Goal: Navigation & Orientation: Find specific page/section

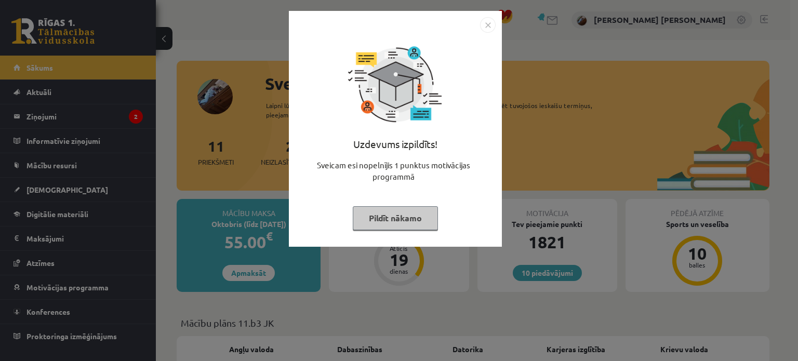
click at [396, 216] on button "Pildīt nākamo" at bounding box center [395, 218] width 85 height 24
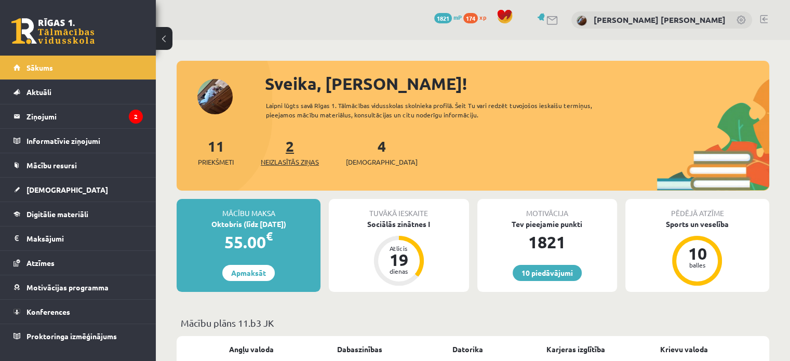
click at [289, 151] on link "2 Neizlasītās ziņas" at bounding box center [290, 152] width 58 height 31
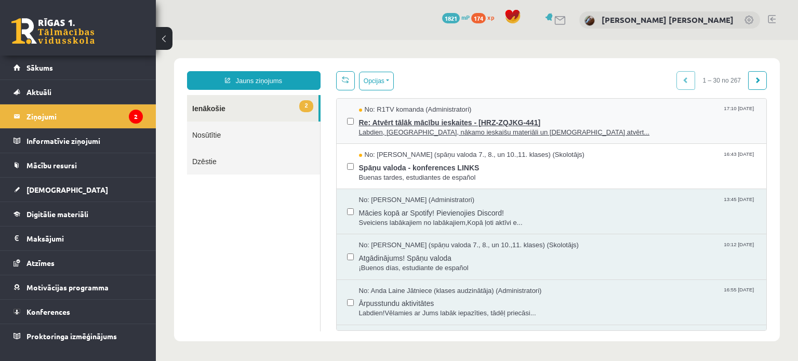
click at [419, 134] on span "Labdien, Endija, nākamo ieskaišu materiāli un ieskaites atvērt..." at bounding box center [557, 133] width 397 height 10
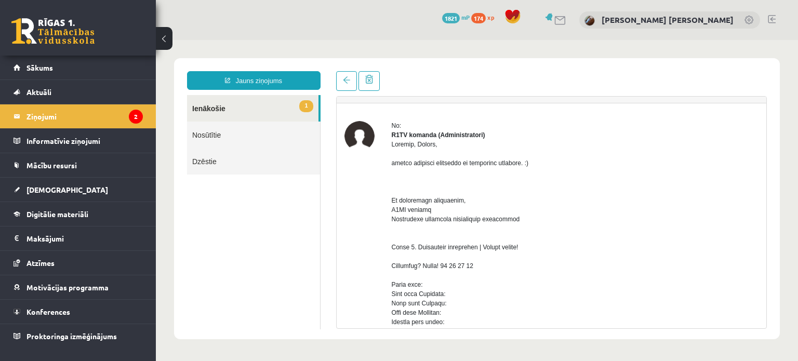
scroll to position [10, 0]
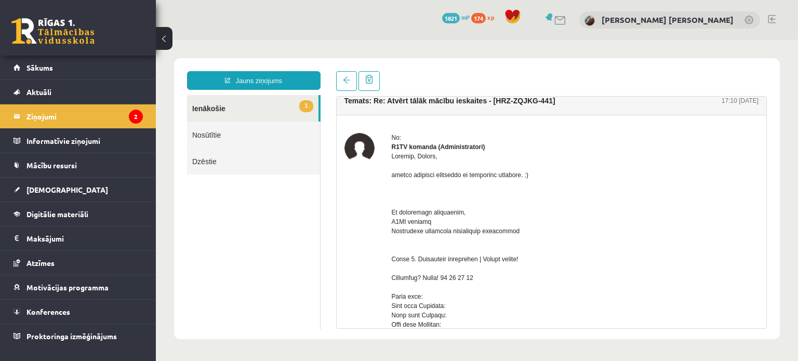
click at [215, 105] on link "1 Ienākošie" at bounding box center [252, 108] width 131 height 26
click at [268, 99] on link "1 Ienākošie" at bounding box center [252, 108] width 131 height 26
click at [217, 107] on link "1 Ienākošie" at bounding box center [252, 108] width 131 height 26
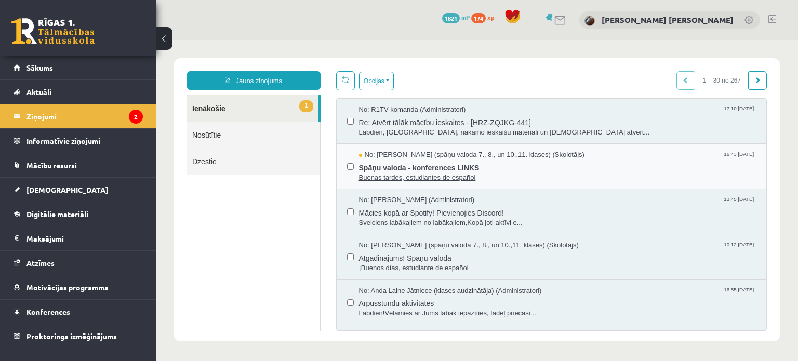
scroll to position [0, 0]
click at [412, 167] on span "Spāņu valoda - konferences LINKS" at bounding box center [557, 166] width 397 height 13
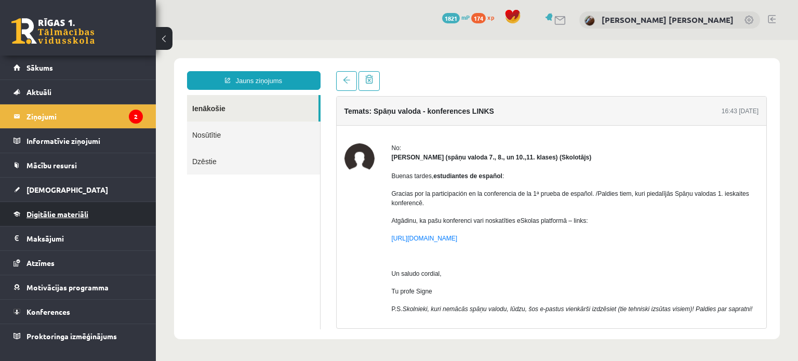
click at [54, 213] on span "Digitālie materiāli" at bounding box center [57, 213] width 62 height 9
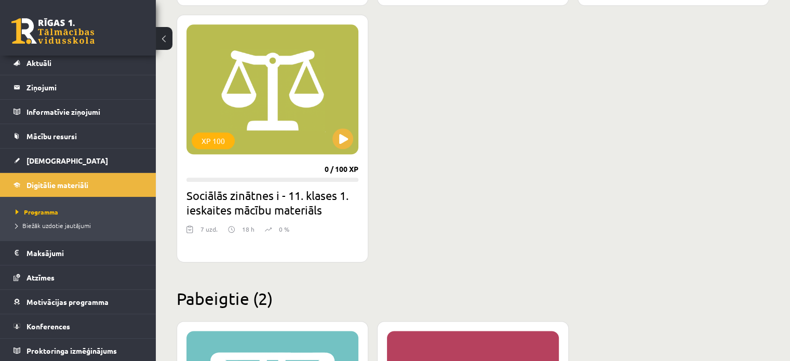
scroll to position [1222, 0]
click at [46, 157] on span "[DEMOGRAPHIC_DATA]" at bounding box center [67, 160] width 82 height 9
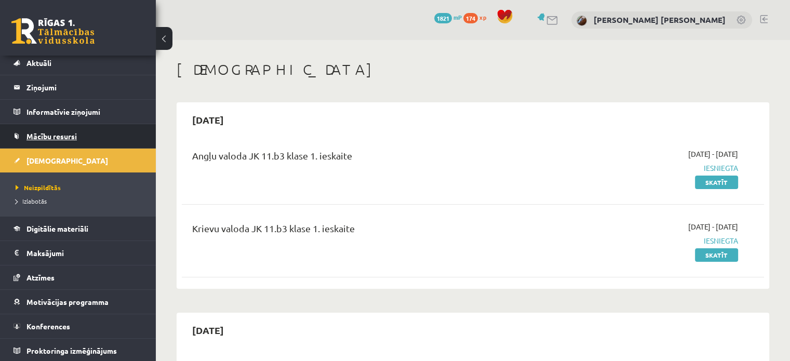
click at [51, 142] on link "Mācību resursi" at bounding box center [78, 136] width 129 height 24
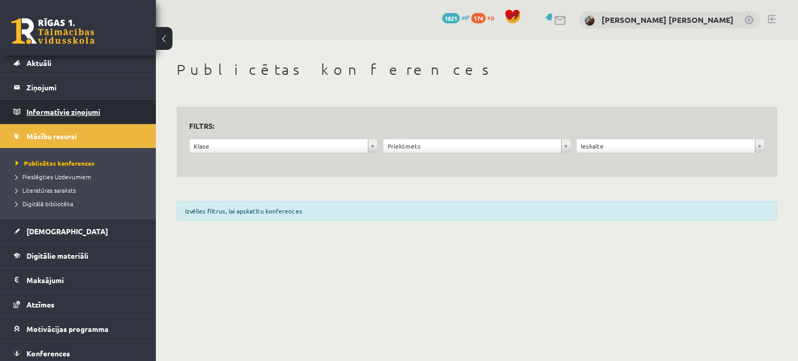
click at [56, 118] on legend "Informatīvie ziņojumi 0" at bounding box center [84, 112] width 116 height 24
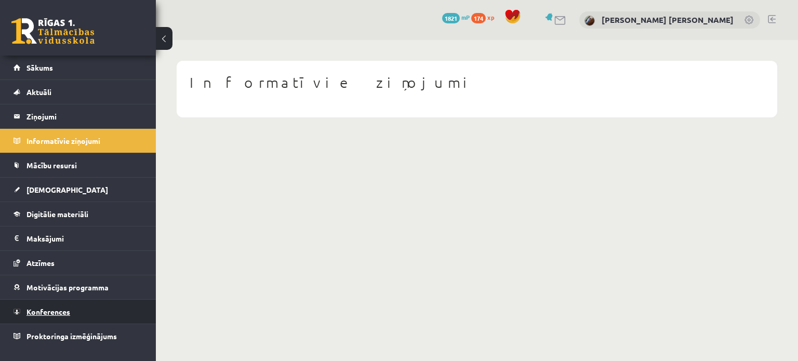
click at [41, 303] on link "Konferences" at bounding box center [78, 312] width 129 height 24
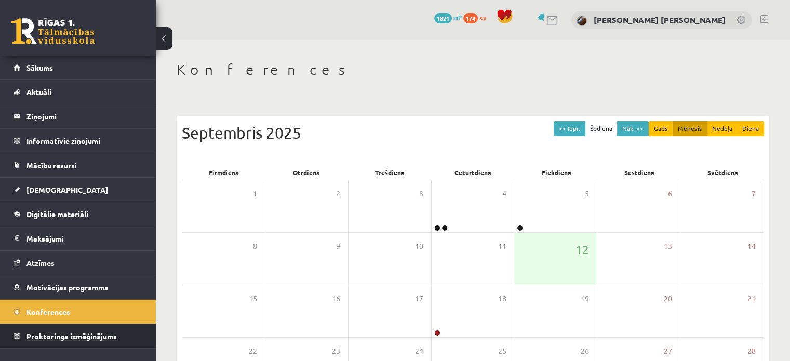
click at [46, 336] on span "Proktoringa izmēģinājums" at bounding box center [71, 335] width 90 height 9
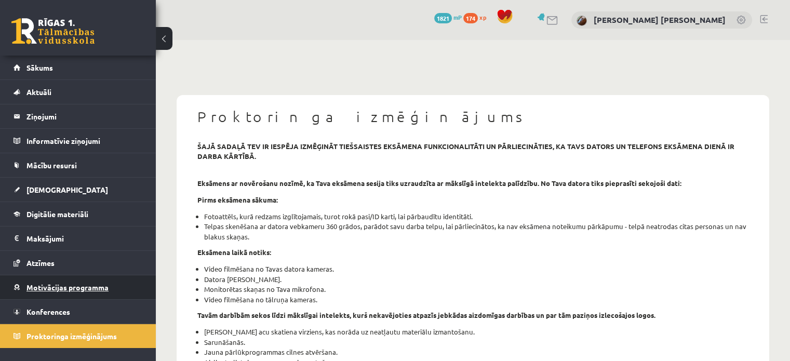
click at [49, 287] on span "Motivācijas programma" at bounding box center [67, 287] width 82 height 9
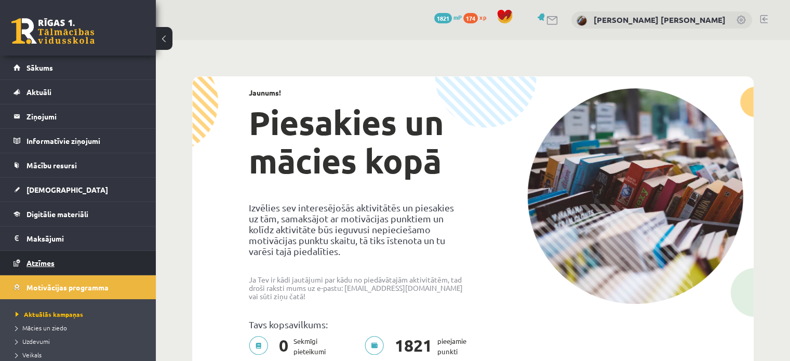
click at [56, 256] on link "Atzīmes" at bounding box center [78, 263] width 129 height 24
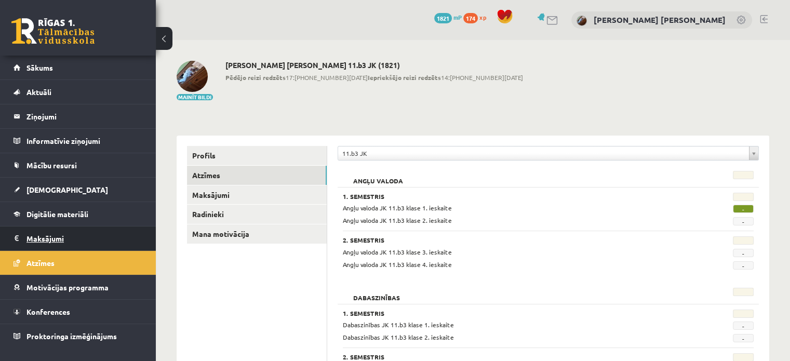
click at [55, 234] on legend "Maksājumi 0" at bounding box center [84, 239] width 116 height 24
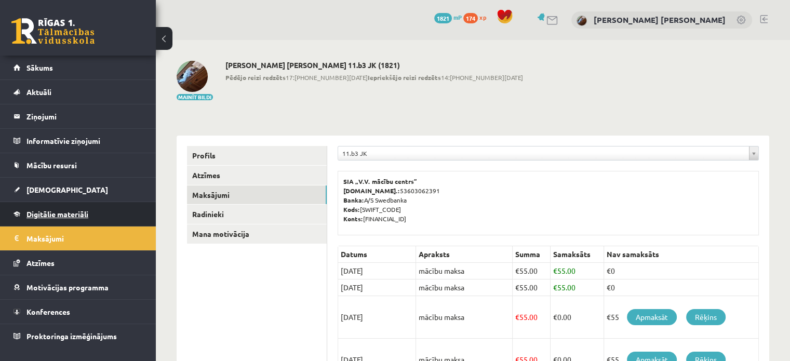
click at [56, 220] on link "Digitālie materiāli" at bounding box center [78, 214] width 129 height 24
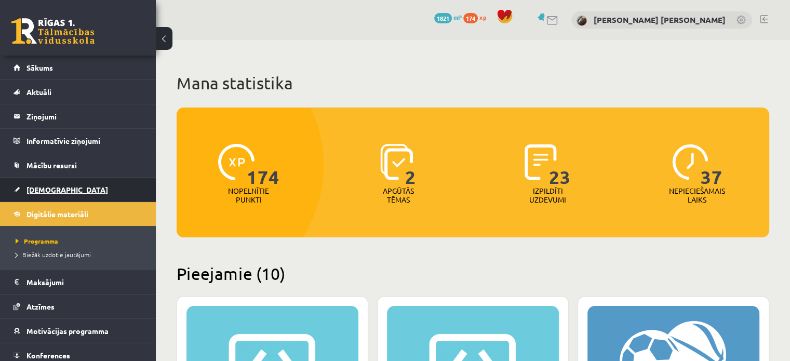
click at [62, 195] on link "[DEMOGRAPHIC_DATA]" at bounding box center [78, 190] width 129 height 24
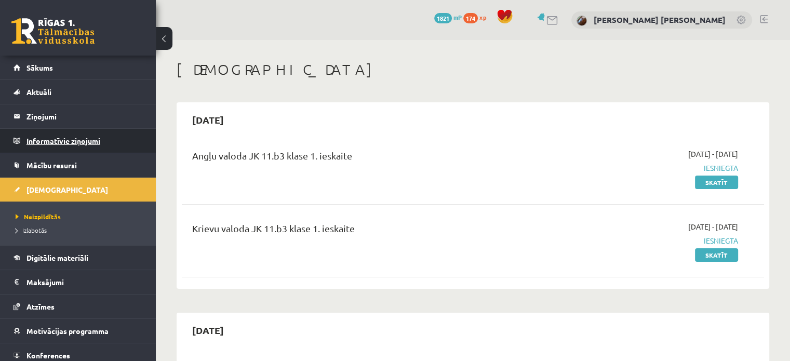
click at [55, 141] on legend "Informatīvie ziņojumi 0" at bounding box center [84, 141] width 116 height 24
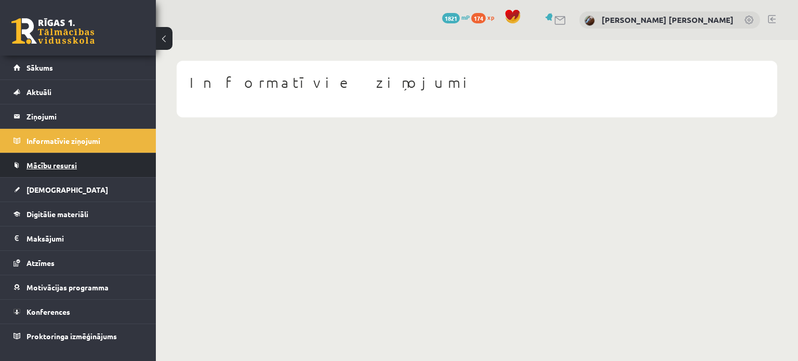
click at [51, 163] on span "Mācību resursi" at bounding box center [51, 165] width 50 height 9
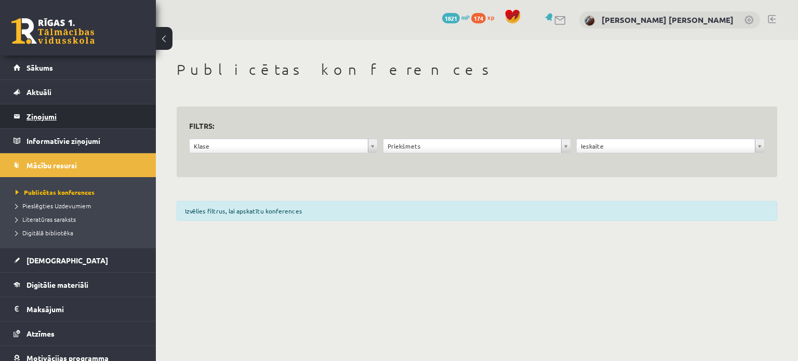
click at [45, 119] on legend "Ziņojumi 2" at bounding box center [84, 116] width 116 height 24
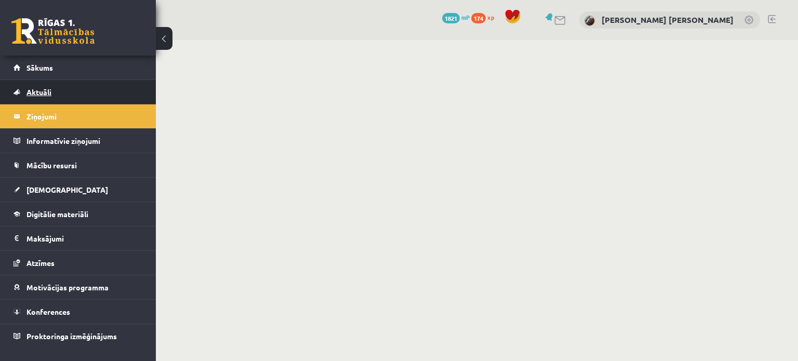
click at [59, 93] on link "Aktuāli" at bounding box center [78, 92] width 129 height 24
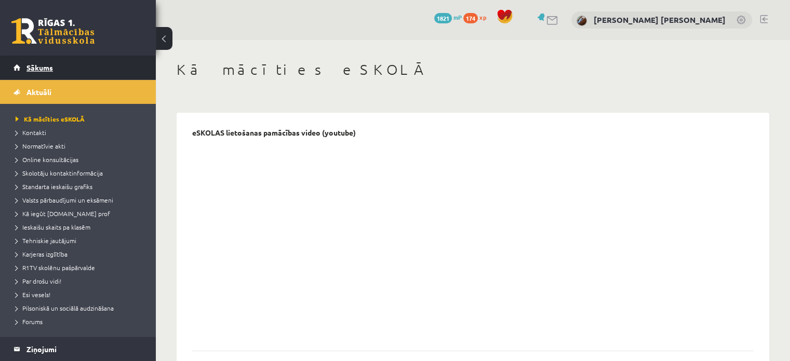
click at [59, 78] on link "Sākums" at bounding box center [78, 68] width 129 height 24
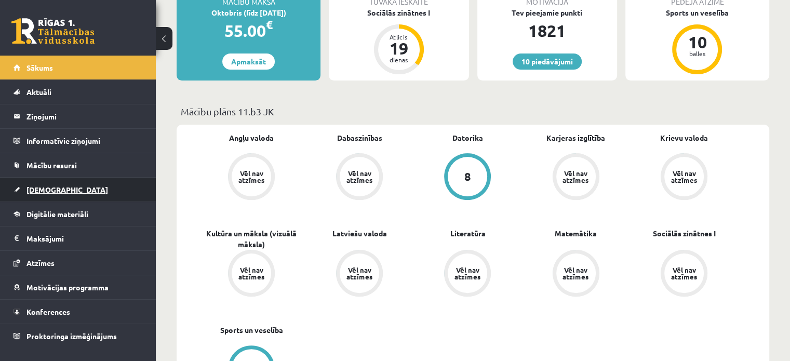
scroll to position [216, 0]
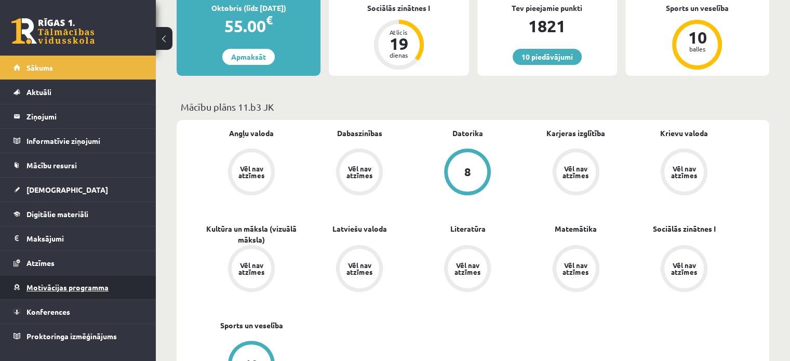
click at [24, 286] on link "Motivācijas programma" at bounding box center [78, 287] width 129 height 24
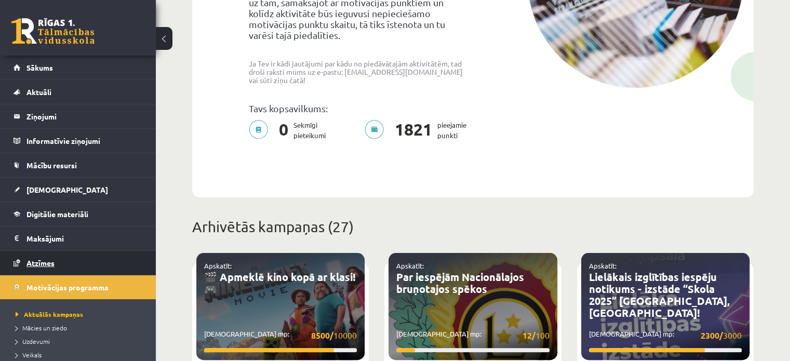
click at [29, 258] on span "Atzīmes" at bounding box center [40, 262] width 28 height 9
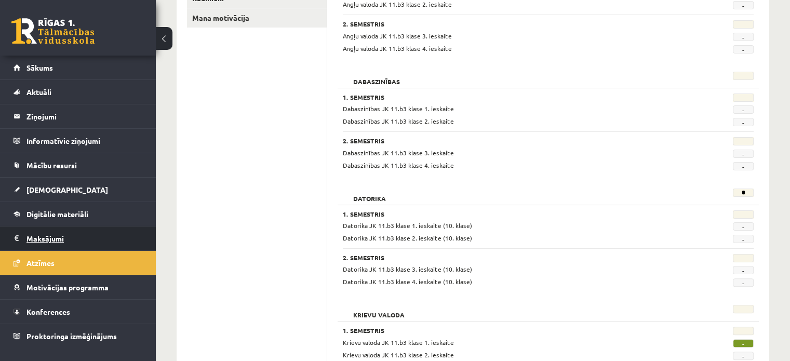
click at [38, 238] on legend "Maksājumi 0" at bounding box center [84, 239] width 116 height 24
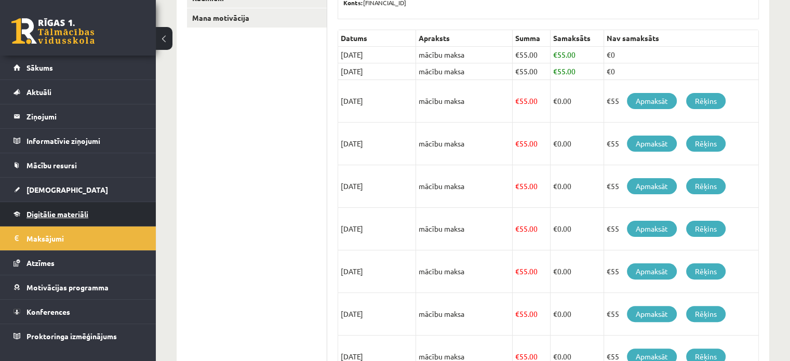
click at [43, 214] on span "Digitālie materiāli" at bounding box center [57, 213] width 62 height 9
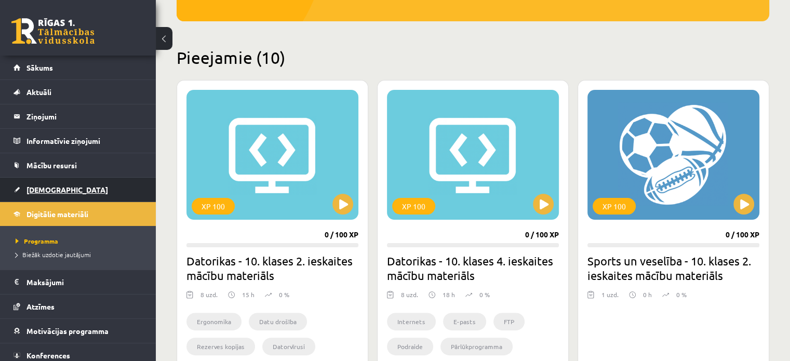
click at [46, 194] on link "[DEMOGRAPHIC_DATA]" at bounding box center [78, 190] width 129 height 24
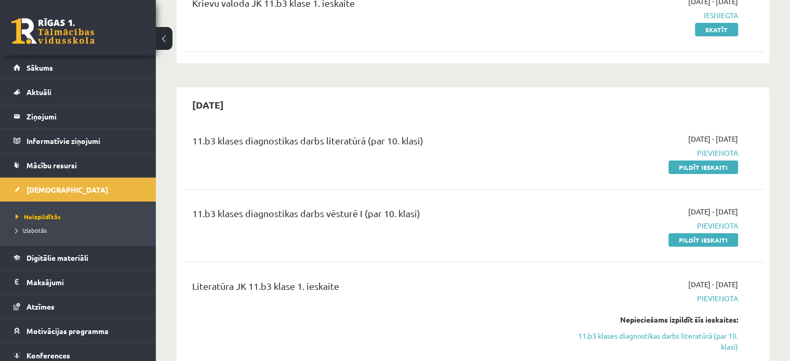
scroll to position [226, 0]
click at [247, 223] on div "11.b3 klases diagnostikas darbs vēsturē I (par 10. klasi)" at bounding box center [371, 215] width 359 height 19
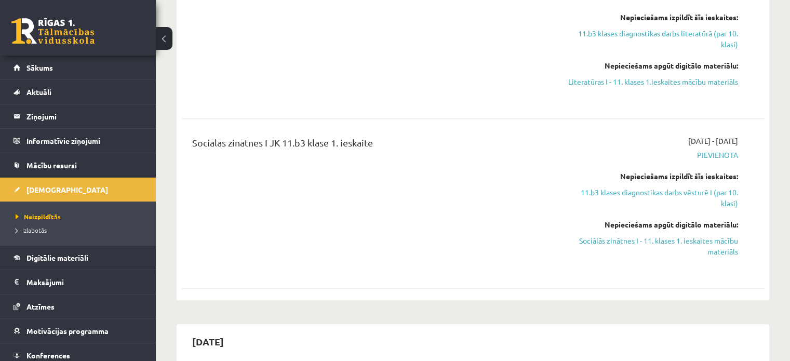
scroll to position [578, 0]
